Goal: Task Accomplishment & Management: Use online tool/utility

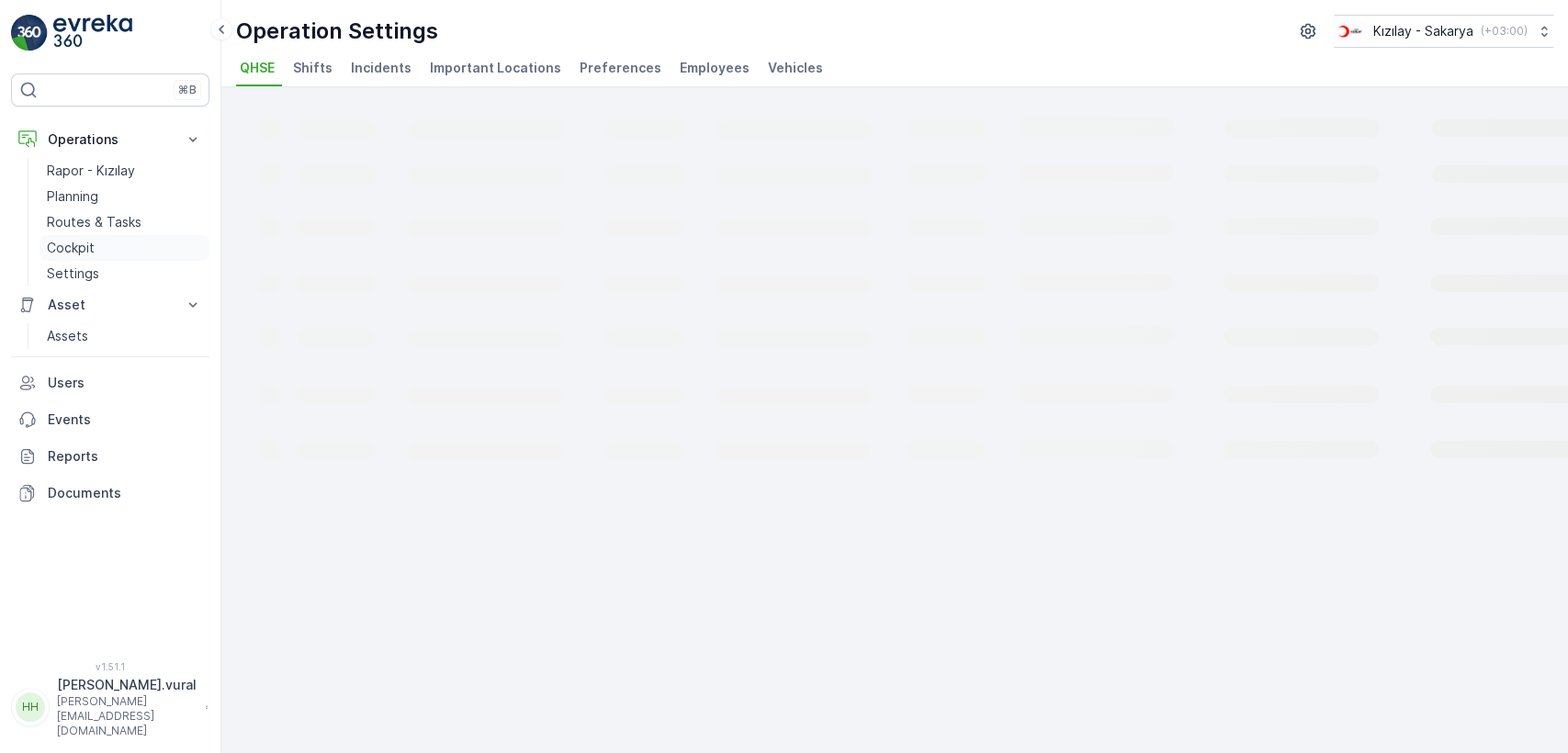
click at [96, 245] on link "Cockpit" at bounding box center [124, 247] width 170 height 25
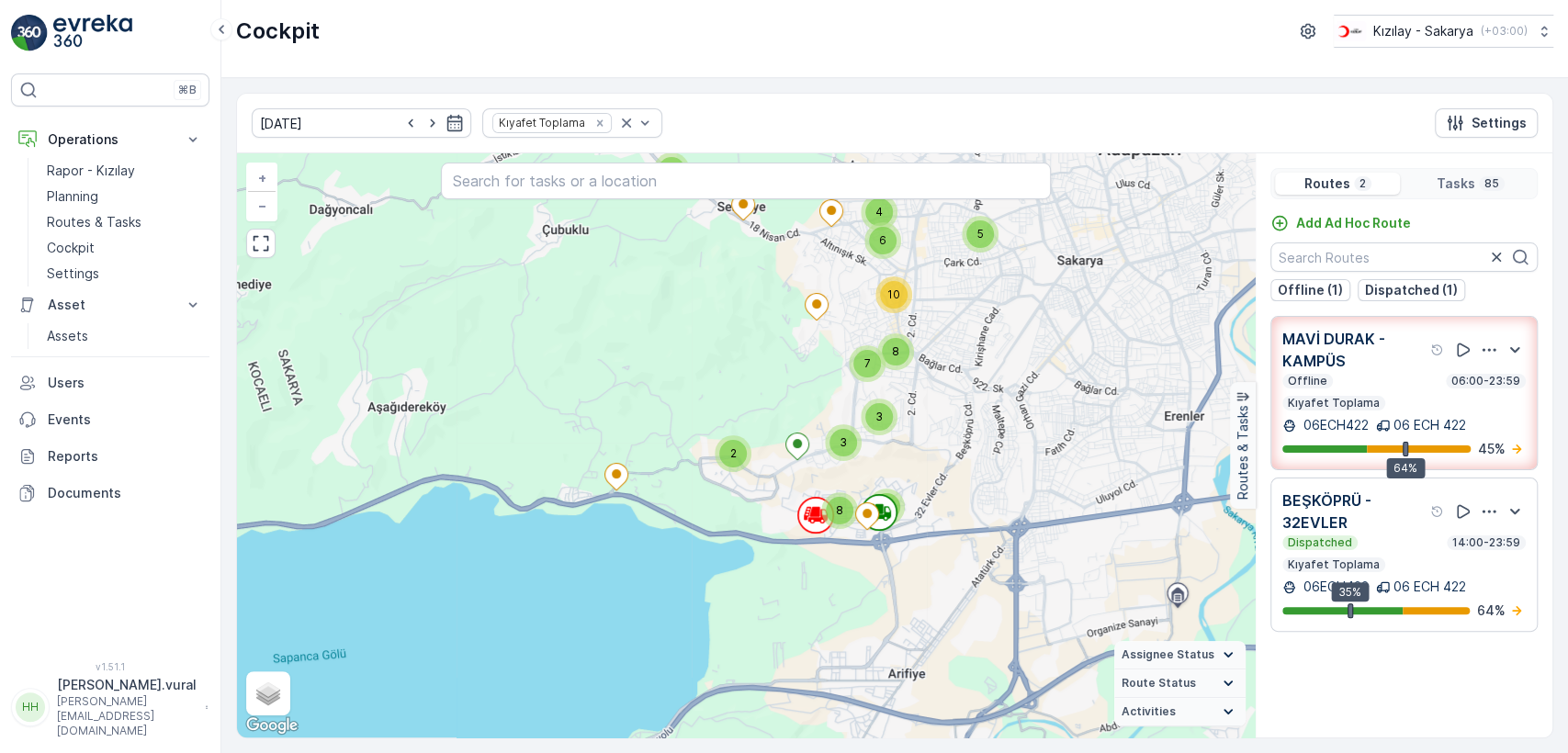
drag, startPoint x: 1045, startPoint y: 490, endPoint x: 878, endPoint y: 575, distance: 187.4
click at [881, 575] on div "4 2 2 8 2 5 3 3 5 7 6 8 10 + − Satellite Roadmap Terrain Hybrid Leaflet Keyboar…" at bounding box center [746, 445] width 1018 height 584
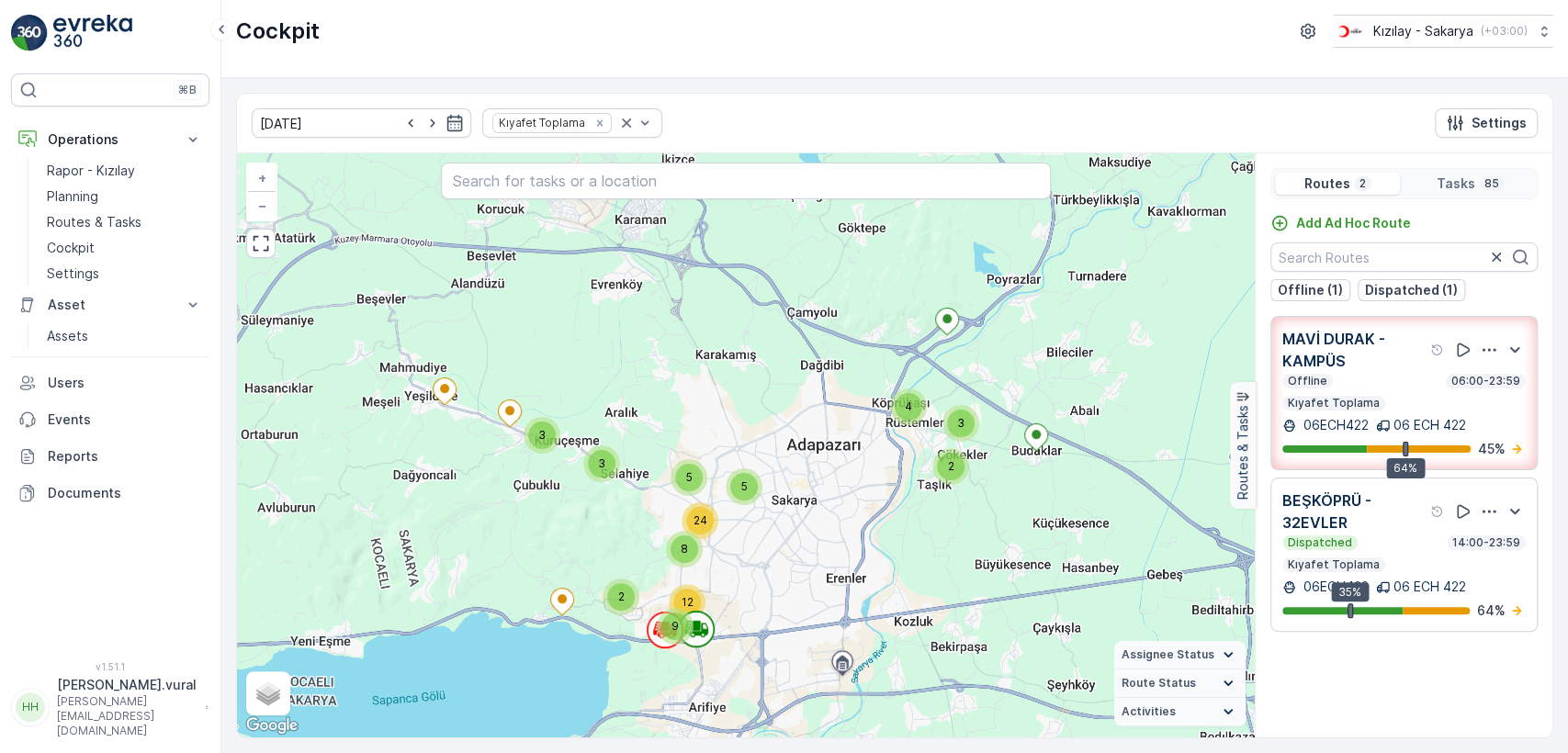
drag, startPoint x: 869, startPoint y: 582, endPoint x: 951, endPoint y: 513, distance: 107.2
click at [948, 519] on div "2 3 4 5 3 3 9 2 12 5 8 24 + − Satellite Roadmap Terrain Hybrid Leaflet Keyboard…" at bounding box center [746, 445] width 1018 height 584
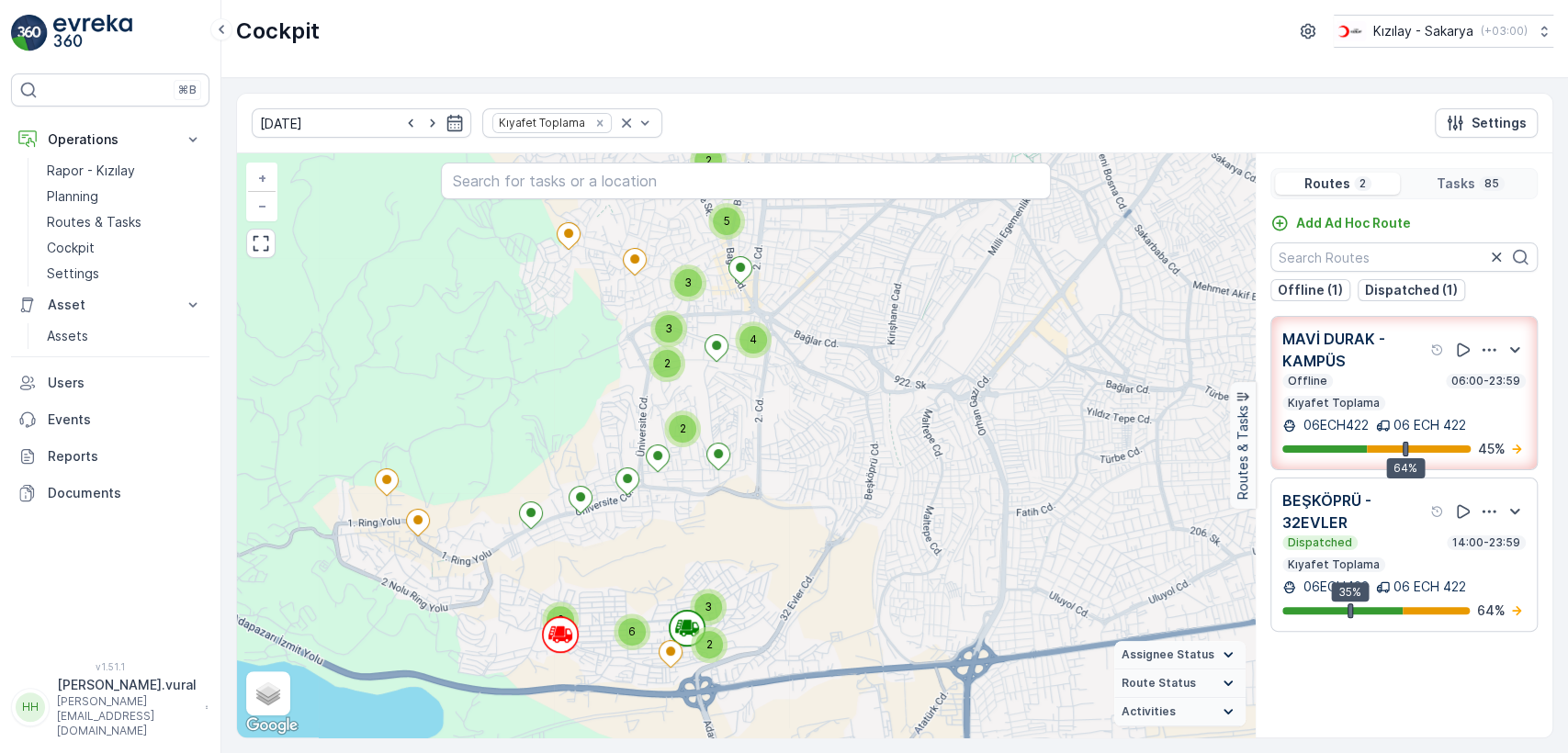
drag, startPoint x: 787, startPoint y: 585, endPoint x: 862, endPoint y: 502, distance: 111.9
click at [852, 513] on div "2 2 6 2 3 2 2 2 2 3 2 3 4 3 2 3 5 + − Satellite Roadmap Terrain Hybrid Leaflet …" at bounding box center [746, 445] width 1018 height 584
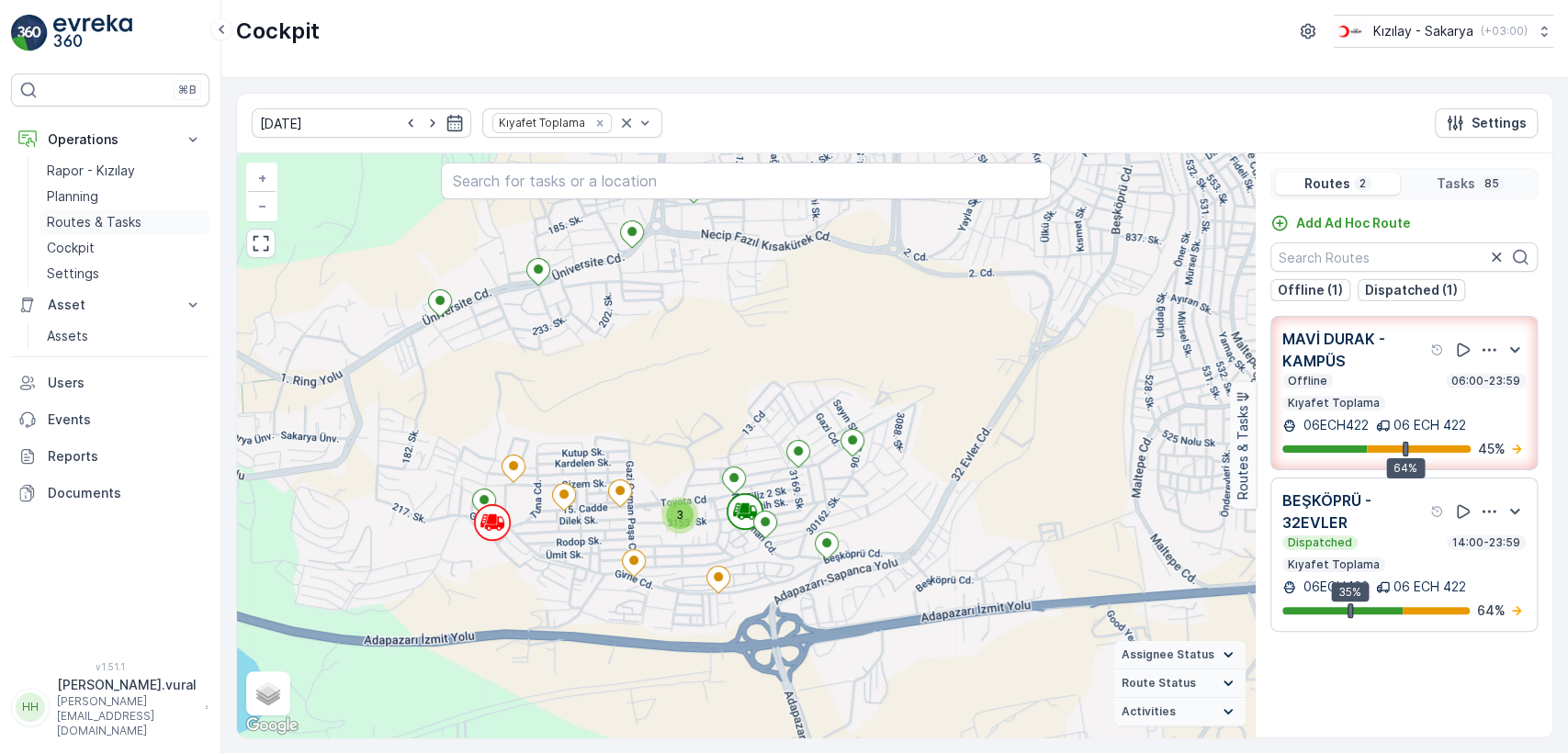
click at [105, 215] on p "Routes & Tasks" at bounding box center [94, 223] width 95 height 19
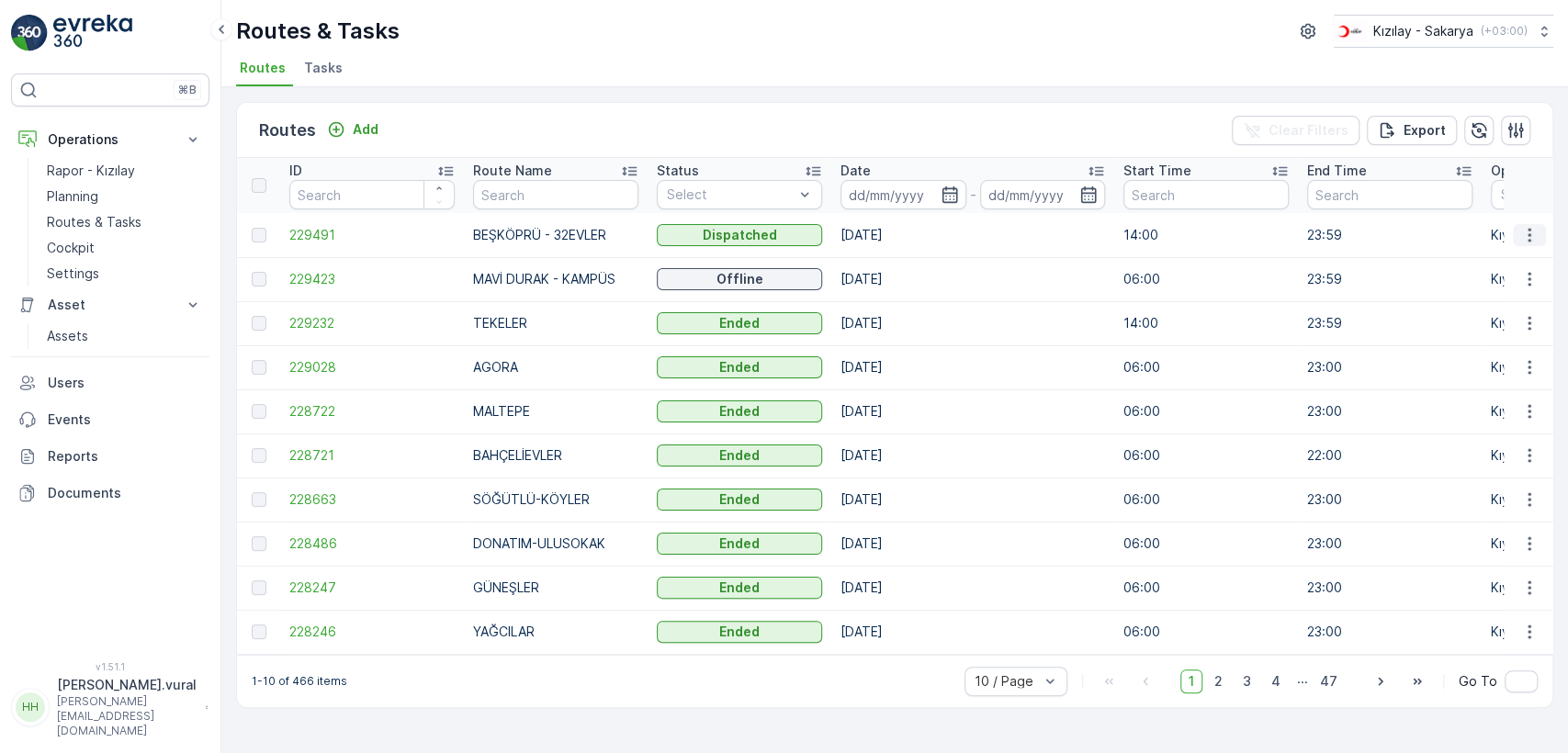
click at [1517, 241] on button "button" at bounding box center [1529, 234] width 33 height 22
click at [1515, 262] on span "See More Details" at bounding box center [1486, 263] width 106 height 19
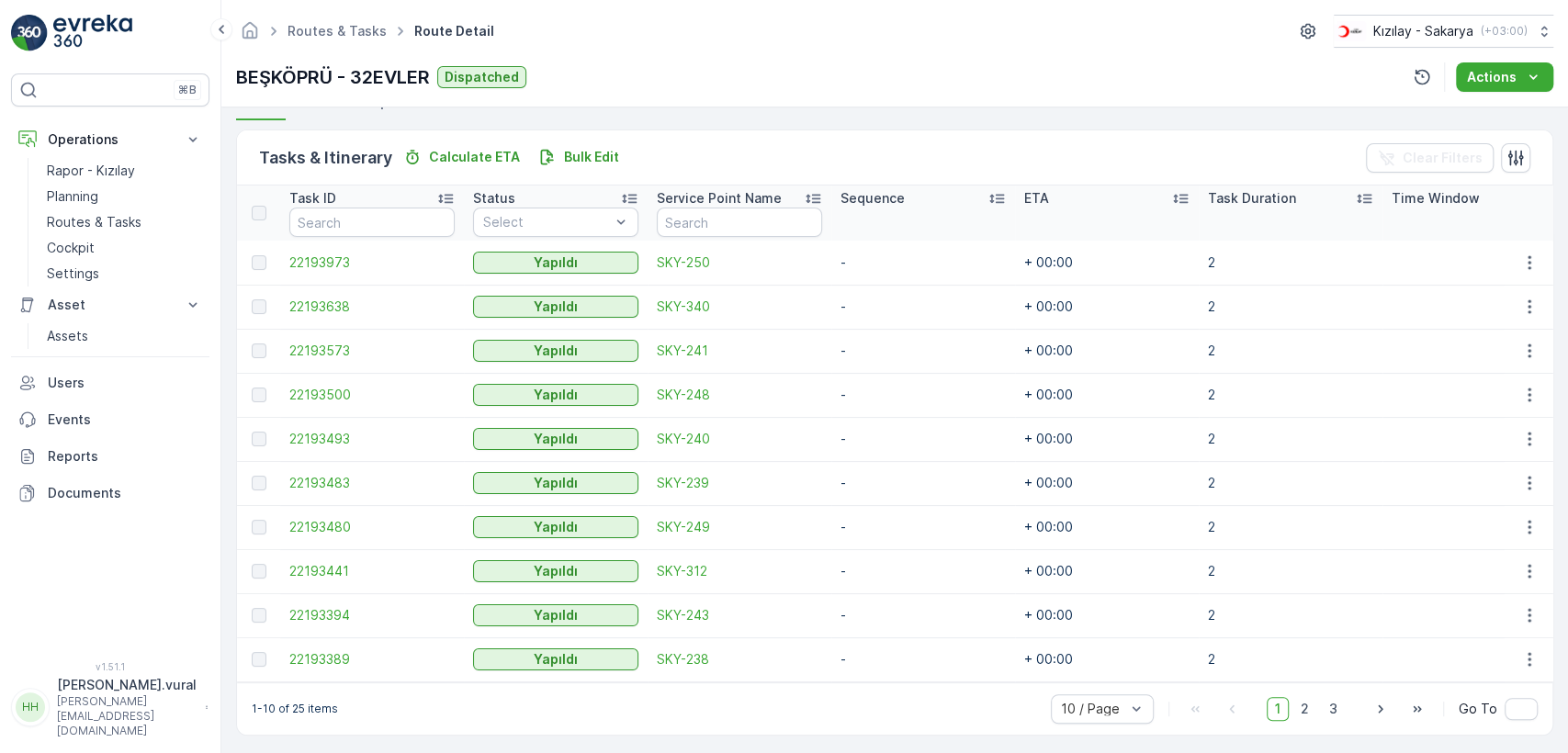
scroll to position [436, 0]
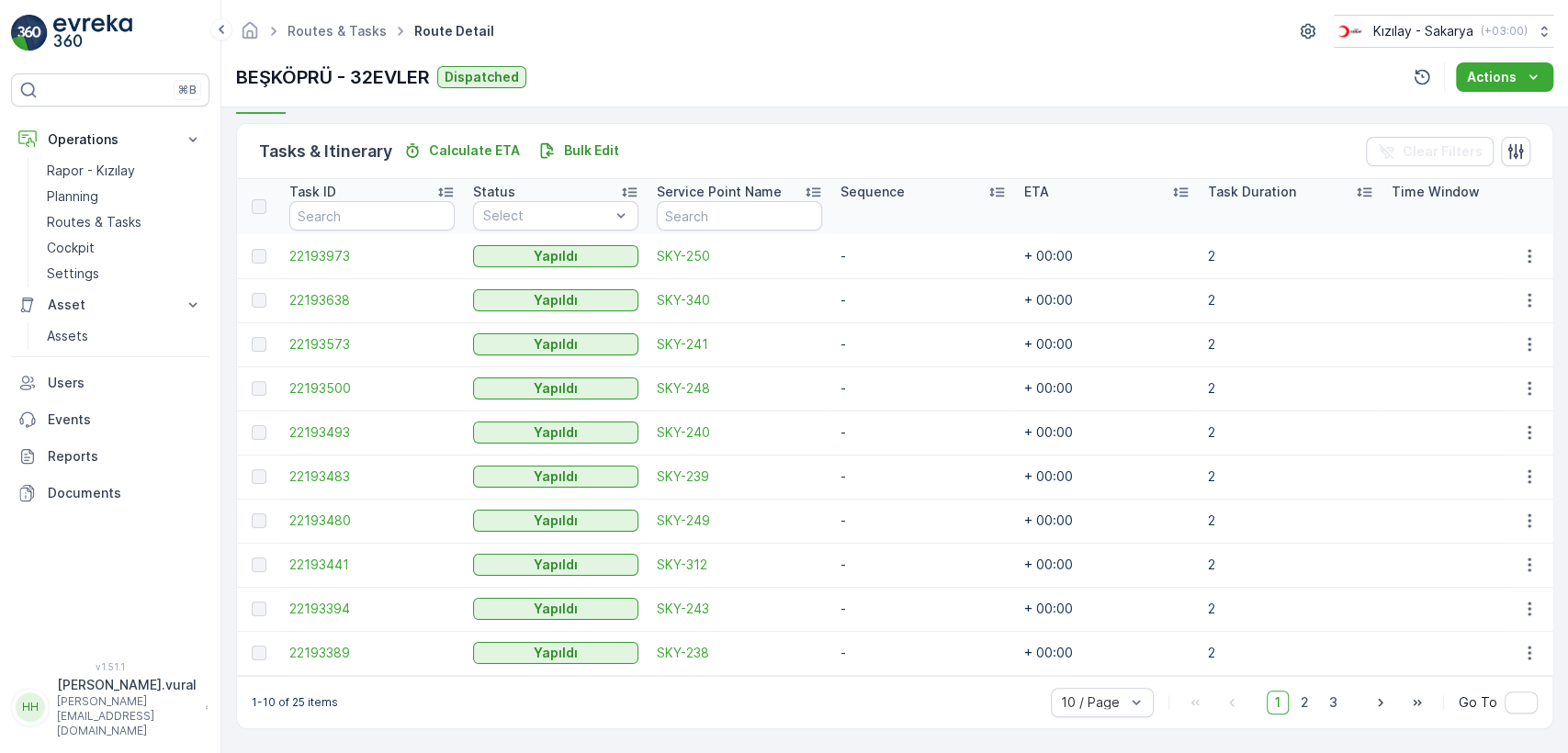
click at [1306, 719] on div "1-10 of 25 items 10 / Page 1 2 3 Go To" at bounding box center [895, 702] width 1316 height 53
click at [1301, 710] on span "2" at bounding box center [1305, 702] width 24 height 24
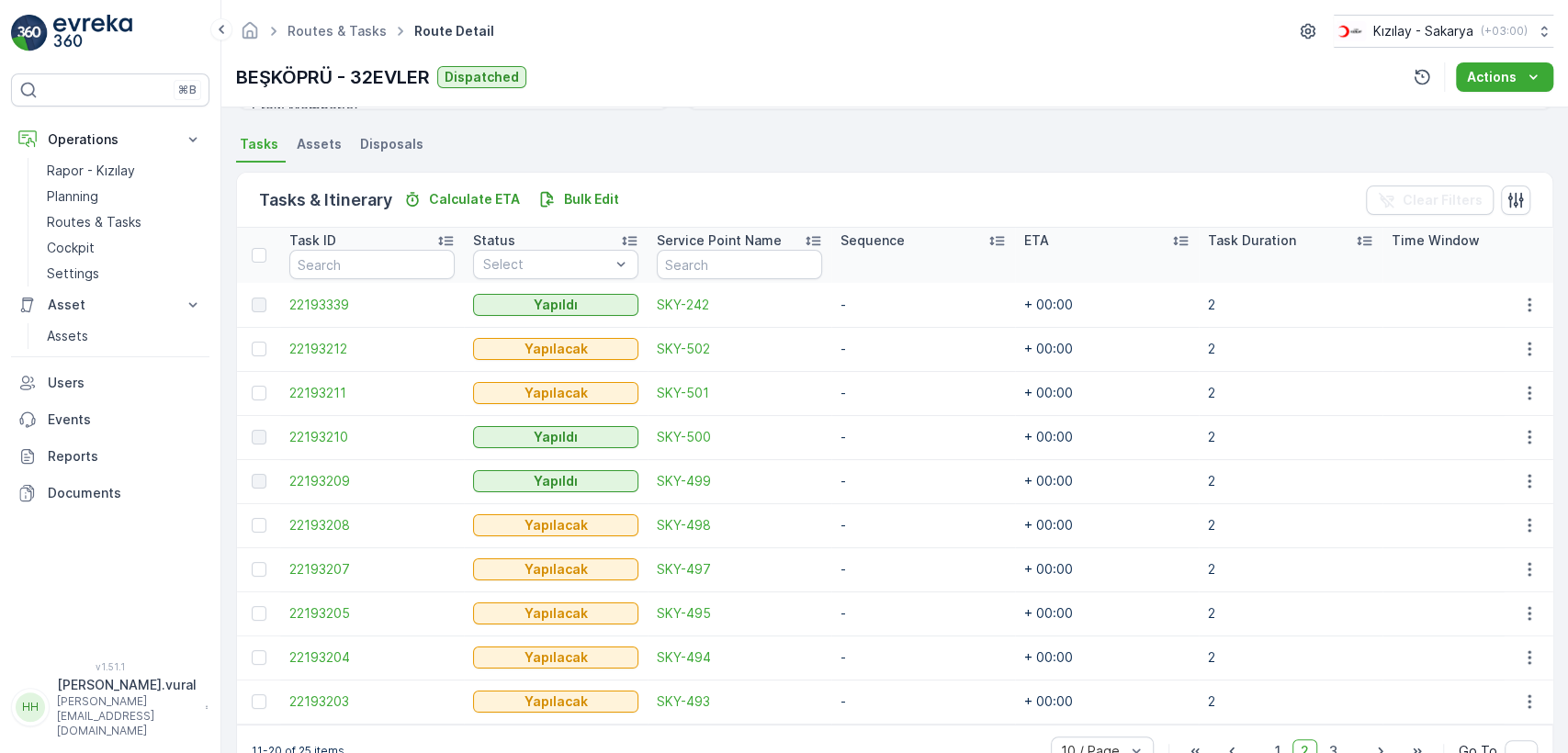
scroll to position [436, 0]
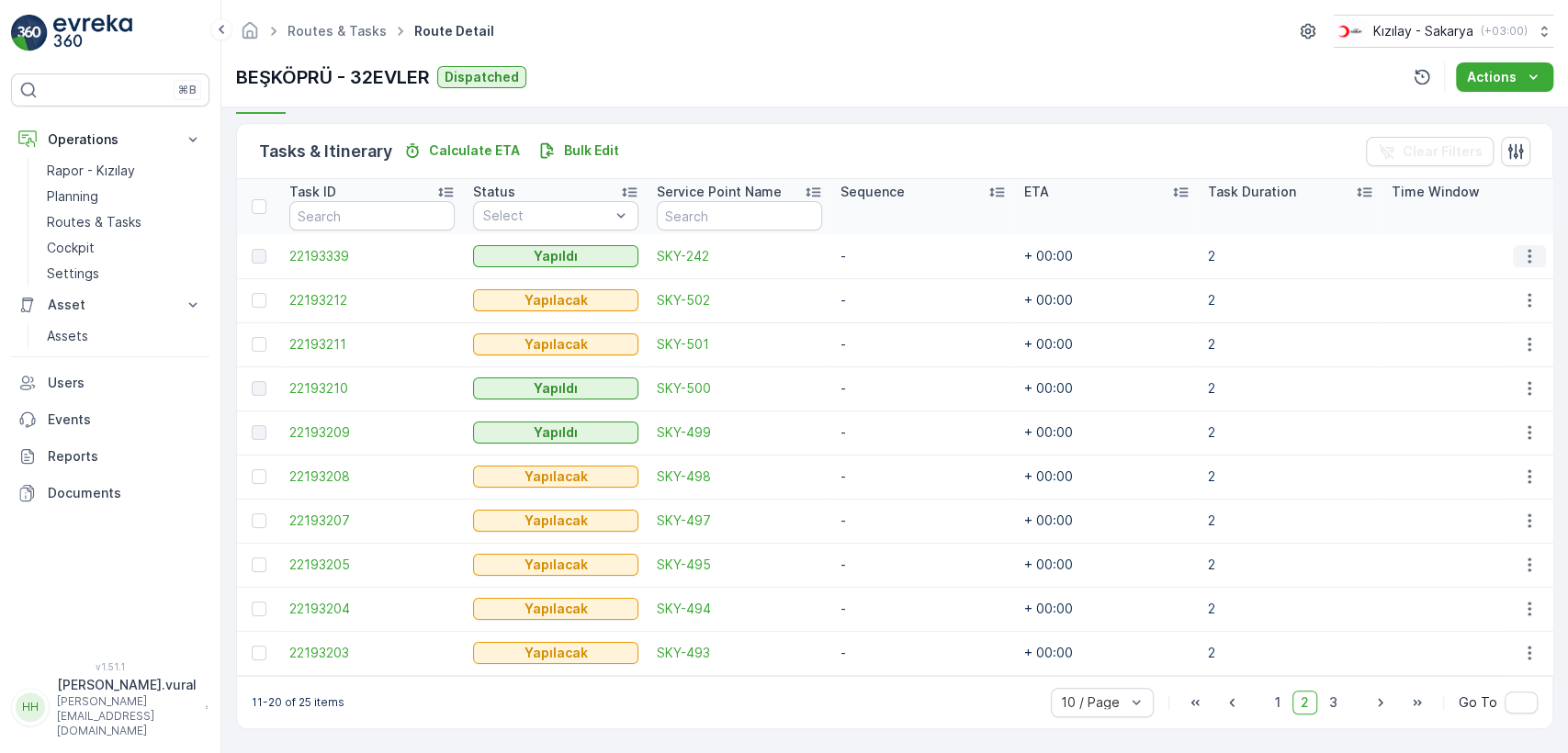
click at [1528, 249] on icon "button" at bounding box center [1528, 256] width 3 height 14
click at [1514, 269] on span "See More Details" at bounding box center [1507, 275] width 106 height 19
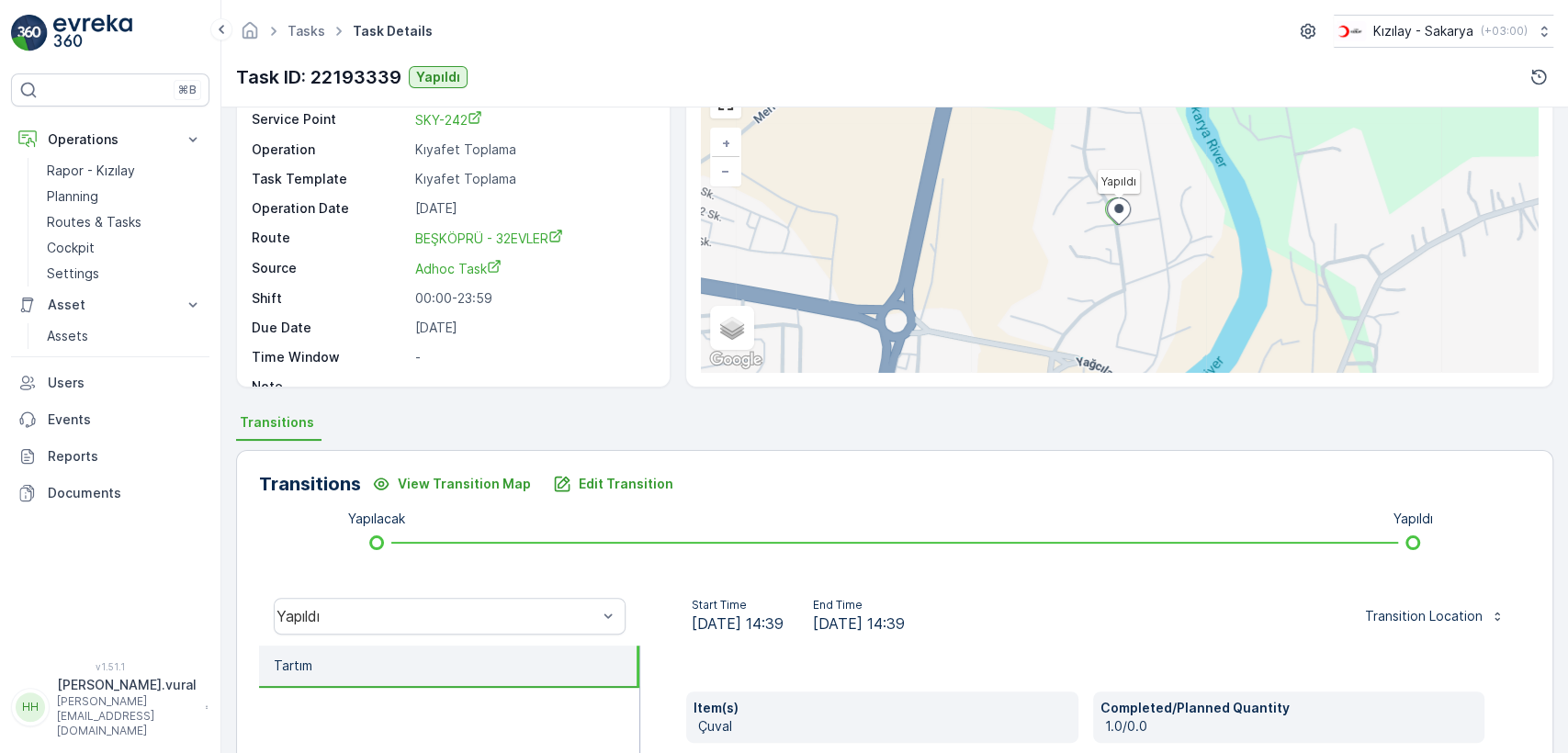
scroll to position [306, 0]
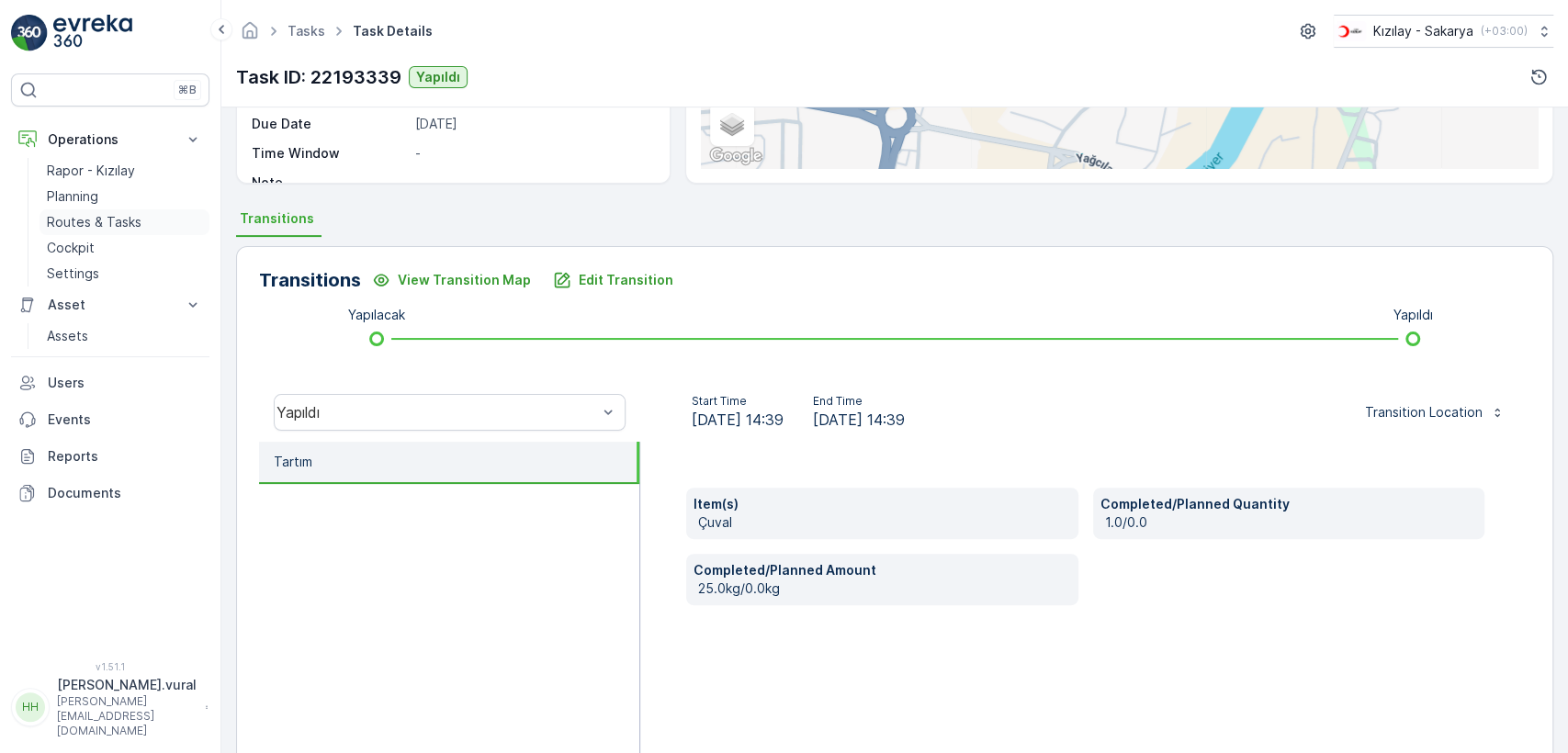
click at [71, 218] on p "Routes & Tasks" at bounding box center [94, 223] width 95 height 19
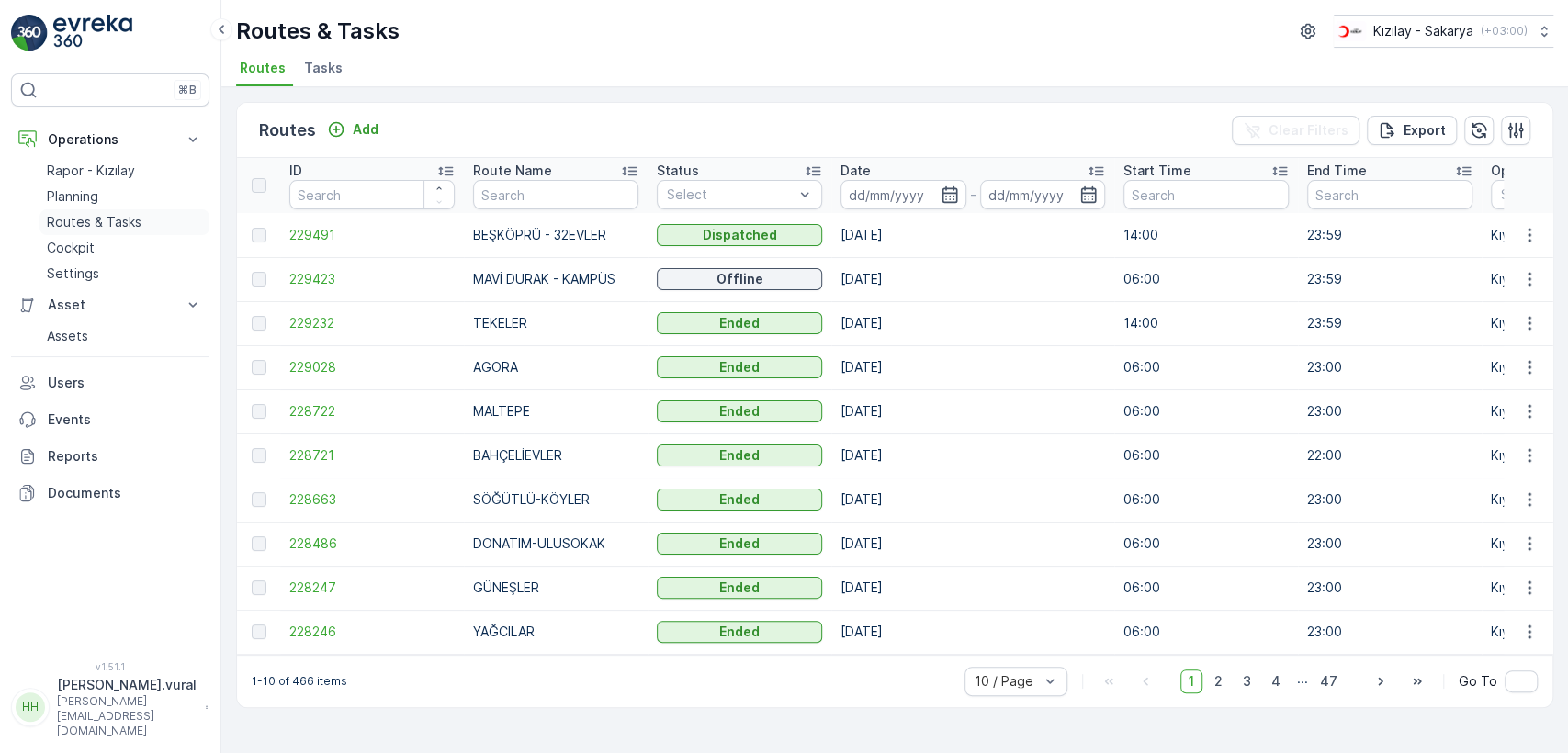
click at [138, 218] on p "Routes & Tasks" at bounding box center [94, 223] width 95 height 19
